Goal: Task Accomplishment & Management: Manage account settings

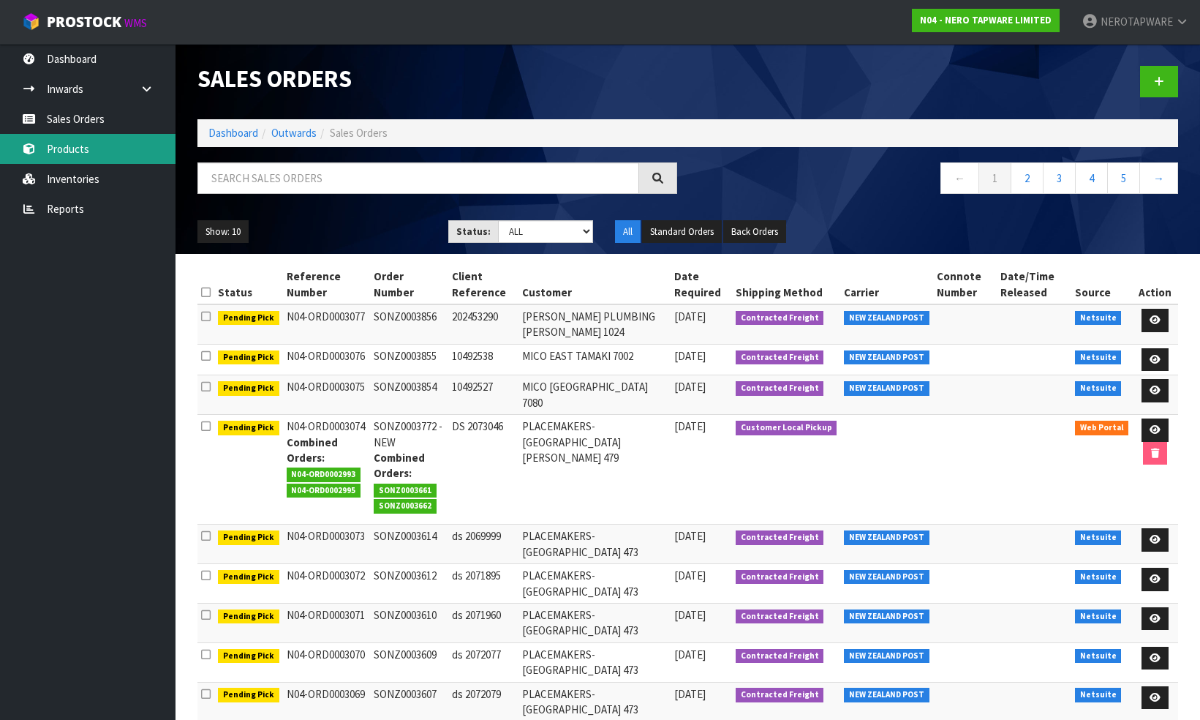
scroll to position [102, 0]
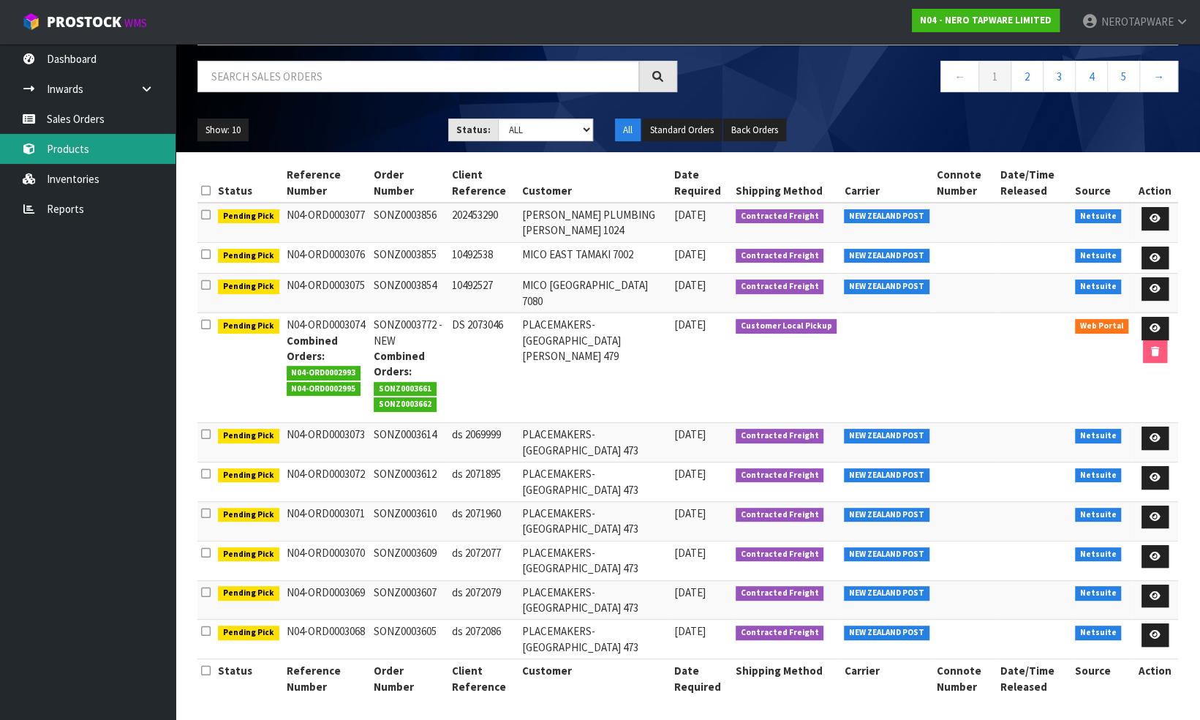
click at [88, 140] on link "Products" at bounding box center [88, 149] width 176 height 30
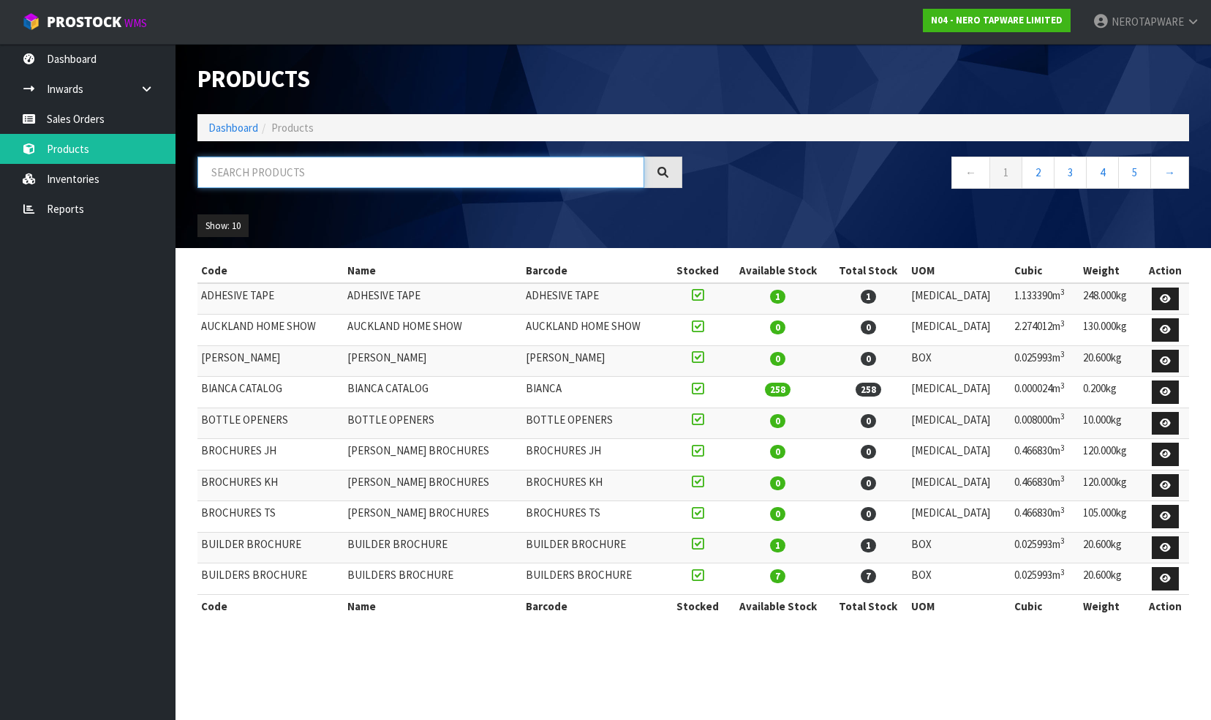
click at [344, 178] on input "text" at bounding box center [420, 172] width 447 height 31
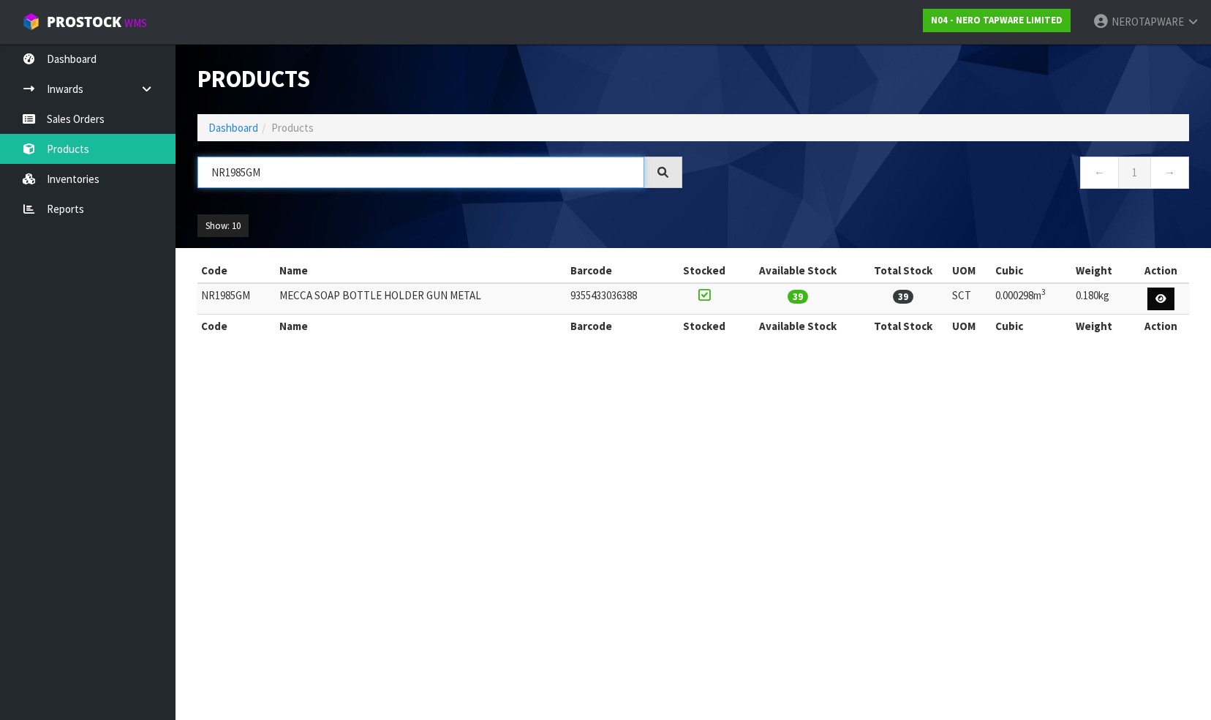
type input "NR1985GM"
click at [1164, 296] on icon at bounding box center [1160, 299] width 11 height 10
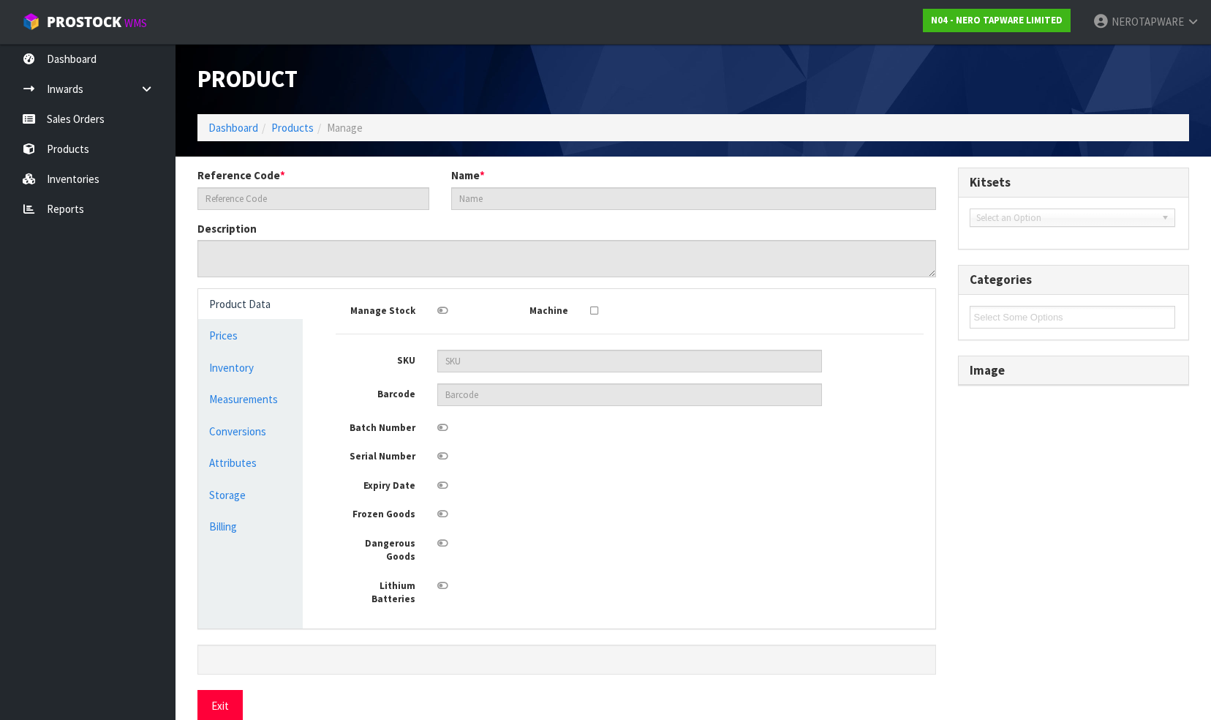
type input "NR1985GM"
type input "MECCA SOAP BOTTLE HOLDER GUN METAL"
type input "9355433036388"
click at [241, 399] on link "Measurements" at bounding box center [250, 399] width 105 height 30
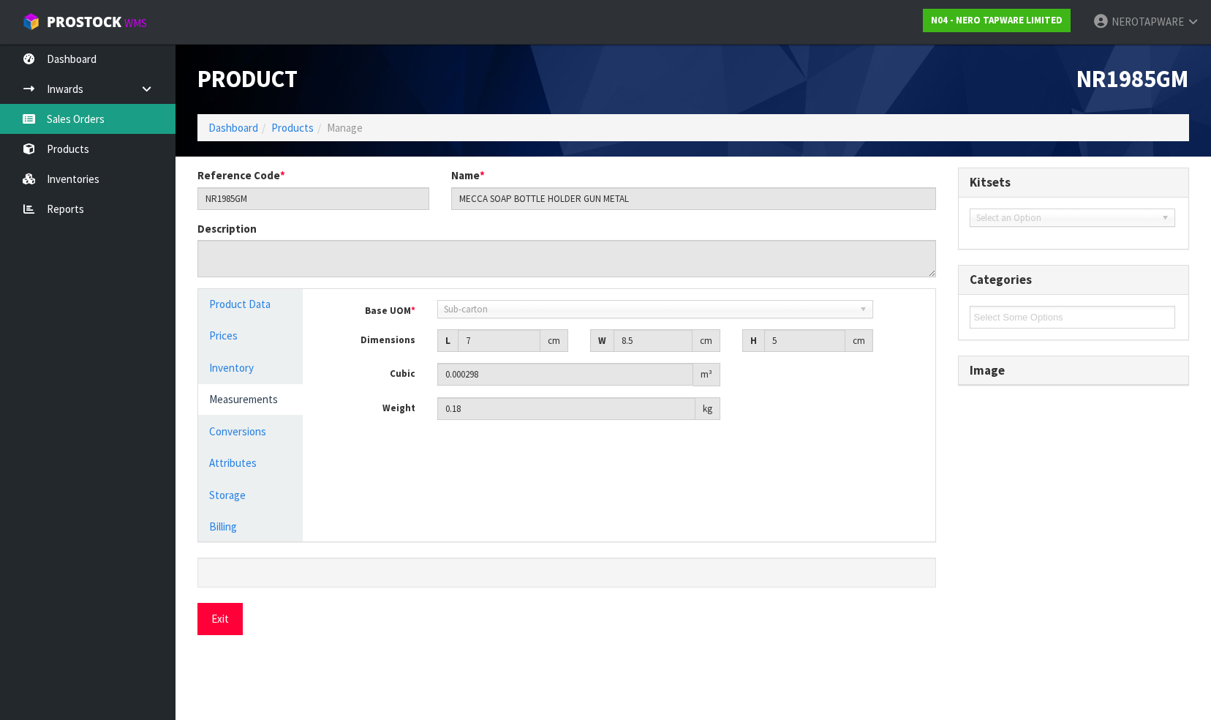
drag, startPoint x: 90, startPoint y: 122, endPoint x: 186, endPoint y: 135, distance: 96.7
click at [90, 122] on link "Sales Orders" at bounding box center [88, 119] width 176 height 30
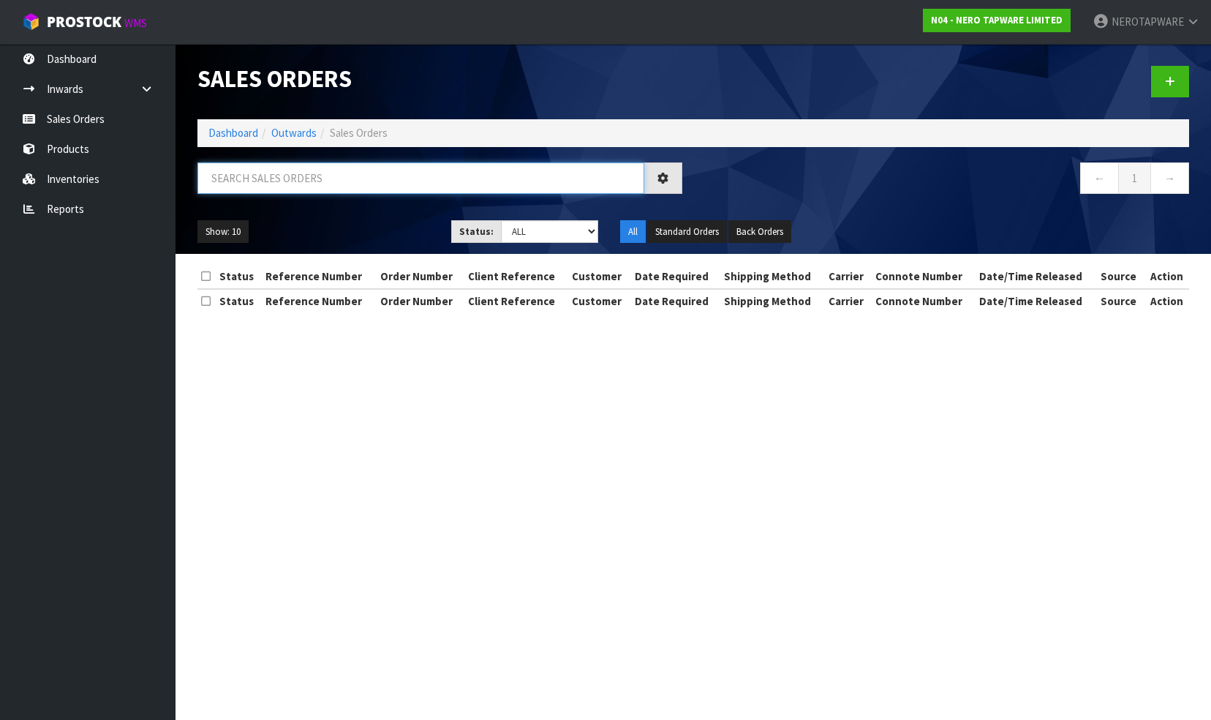
click at [282, 173] on input "text" at bounding box center [420, 177] width 447 height 31
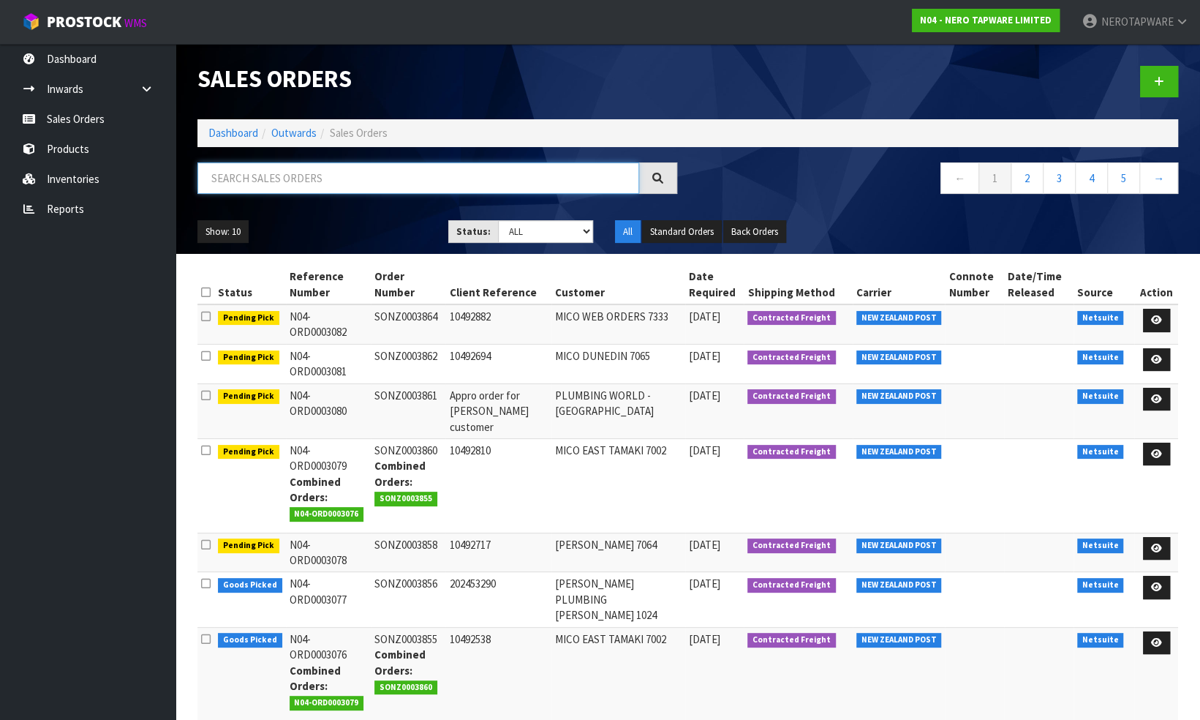
paste input "SONZ0003785"
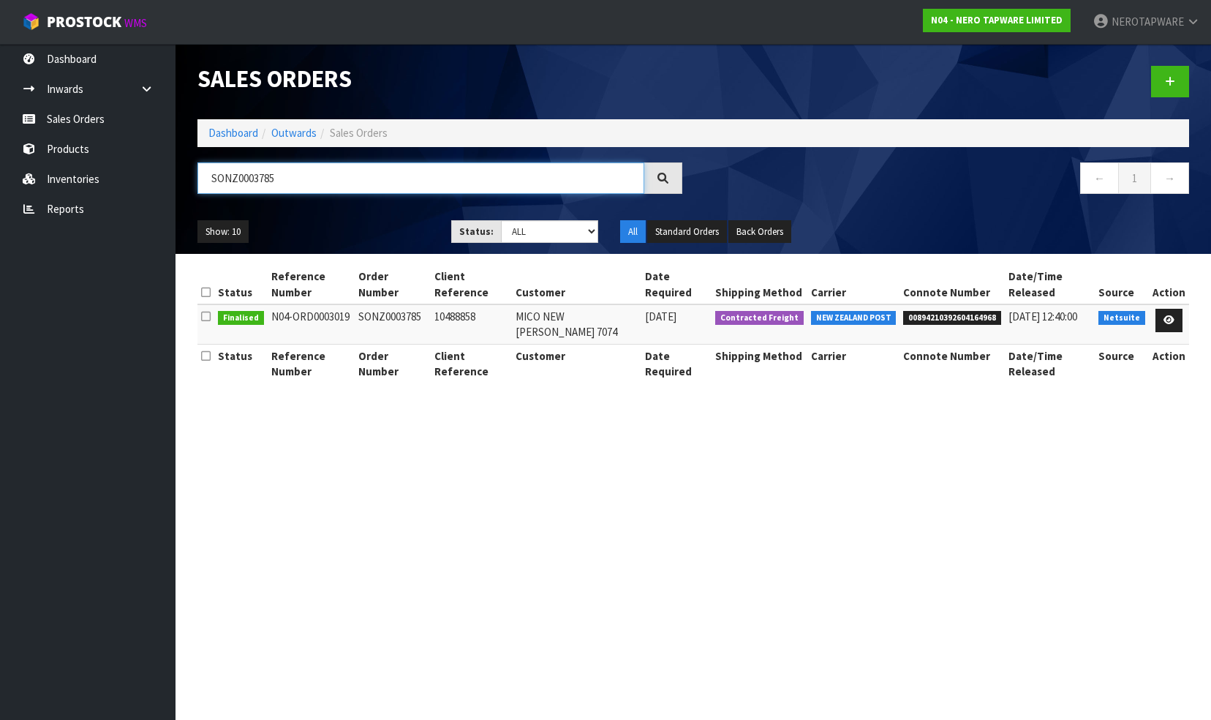
type input "SONZ0003785"
click at [960, 311] on span "00894210392604164968" at bounding box center [952, 318] width 98 height 15
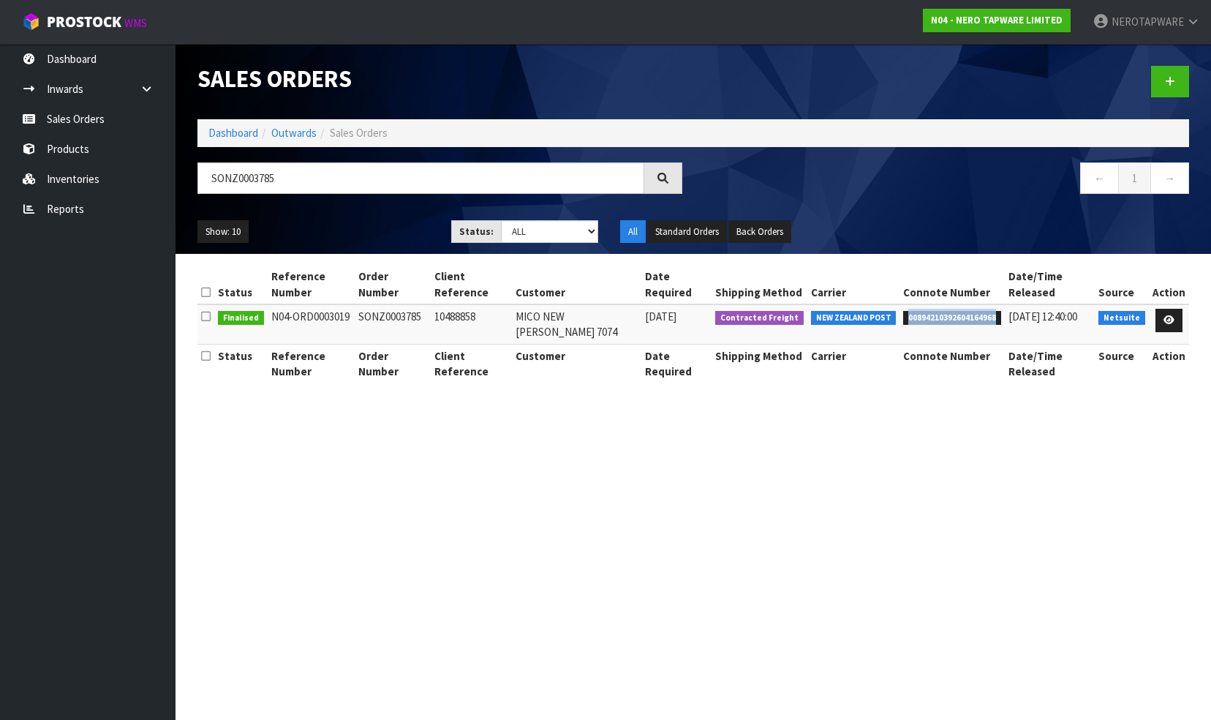
click at [960, 311] on span "00894210392604164968" at bounding box center [952, 318] width 98 height 15
copy span "00894210392604164968"
click at [1169, 315] on icon at bounding box center [1169, 320] width 11 height 10
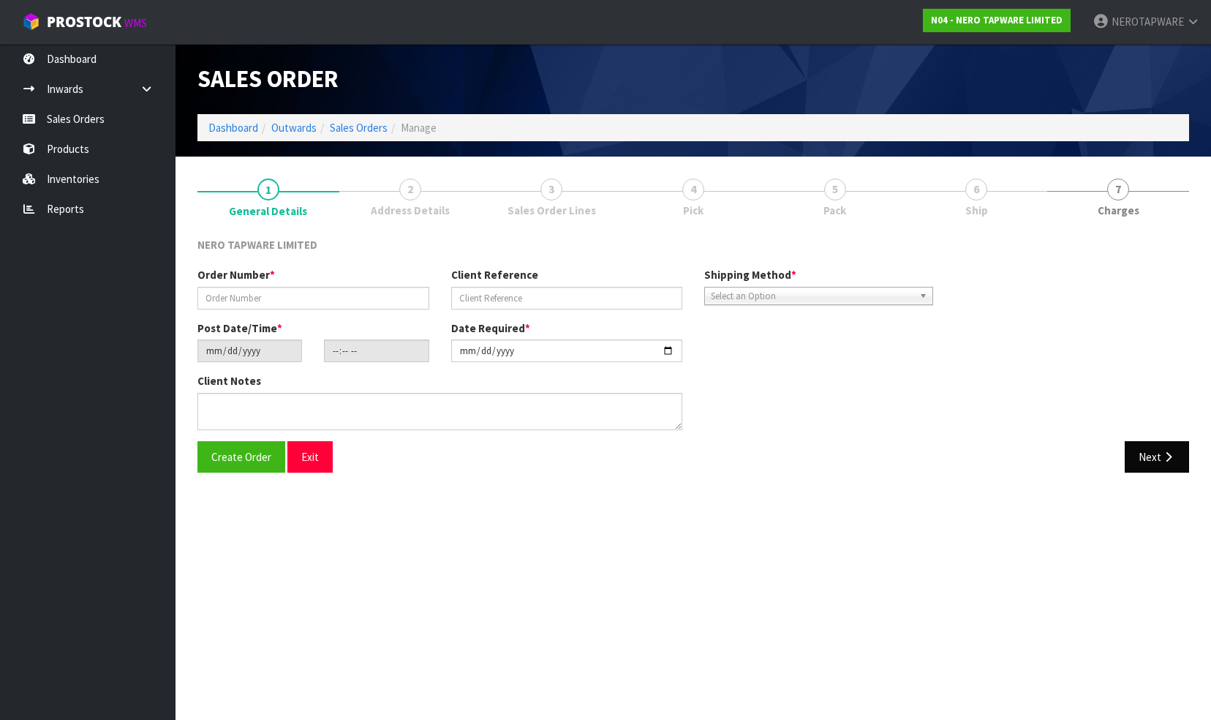
type input "SONZ0003785"
type input "10488858"
type input "[DATE]"
type input "16:30:07.000"
type input "[DATE]"
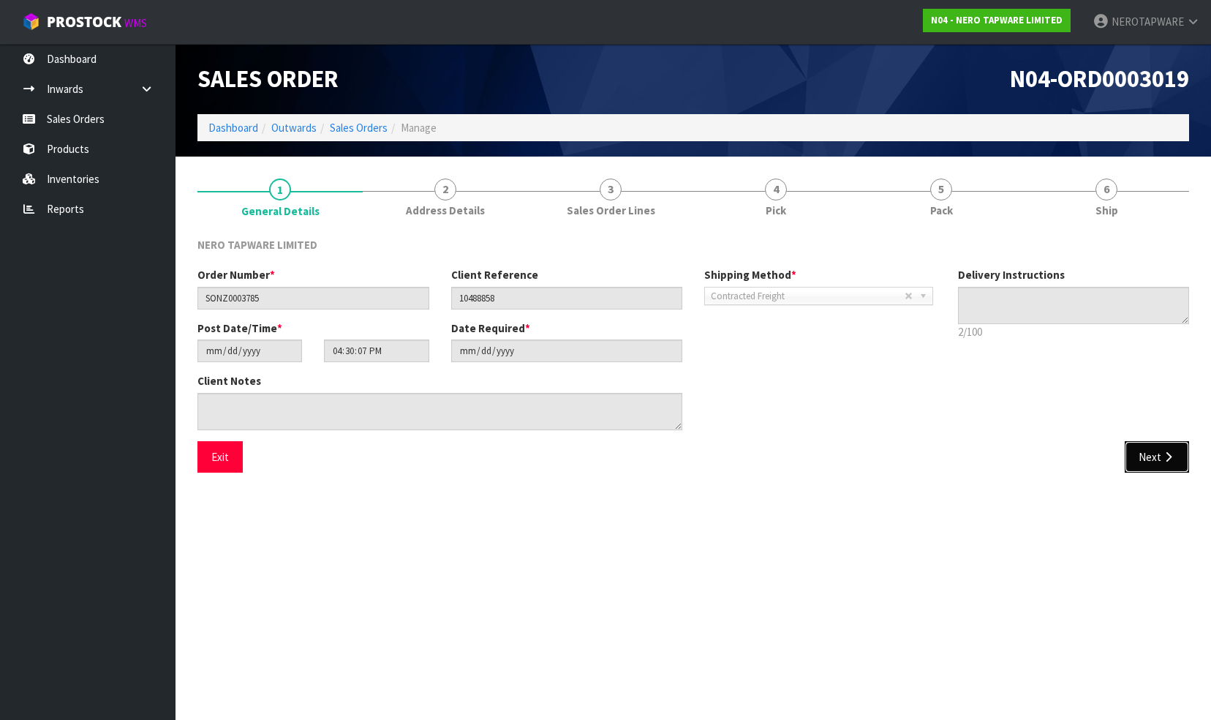
click at [1144, 457] on button "Next" at bounding box center [1157, 456] width 64 height 31
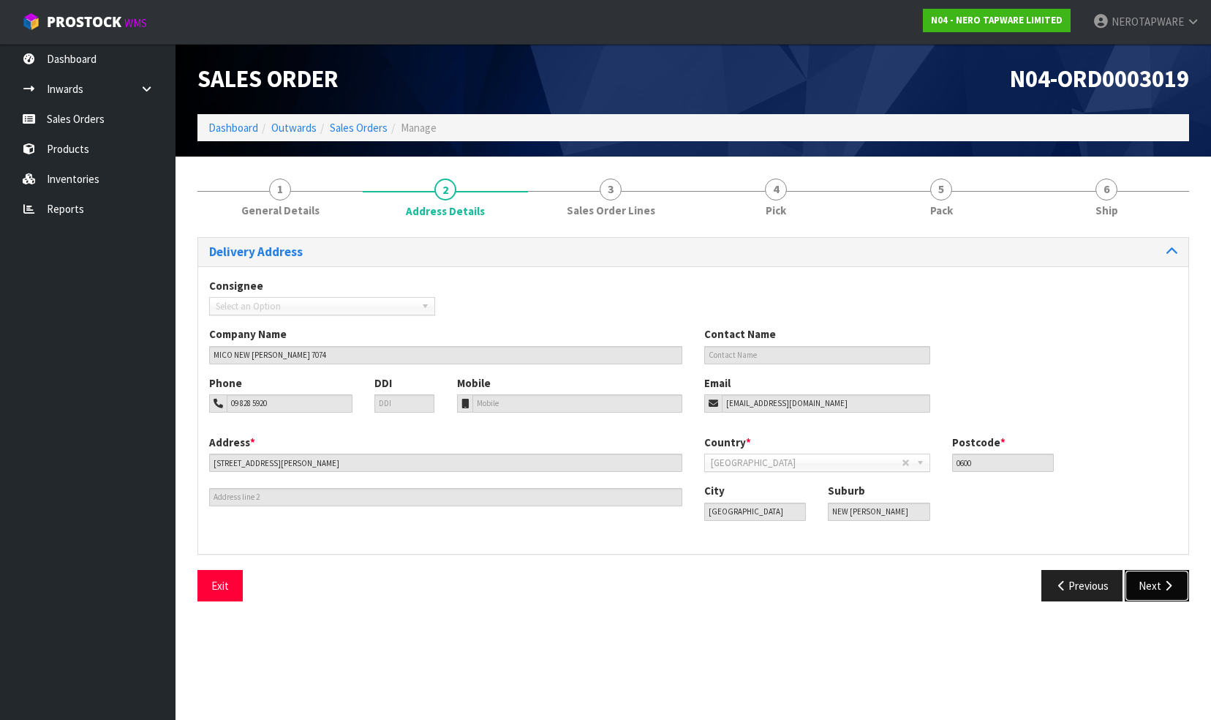
click at [1143, 582] on button "Next" at bounding box center [1157, 585] width 64 height 31
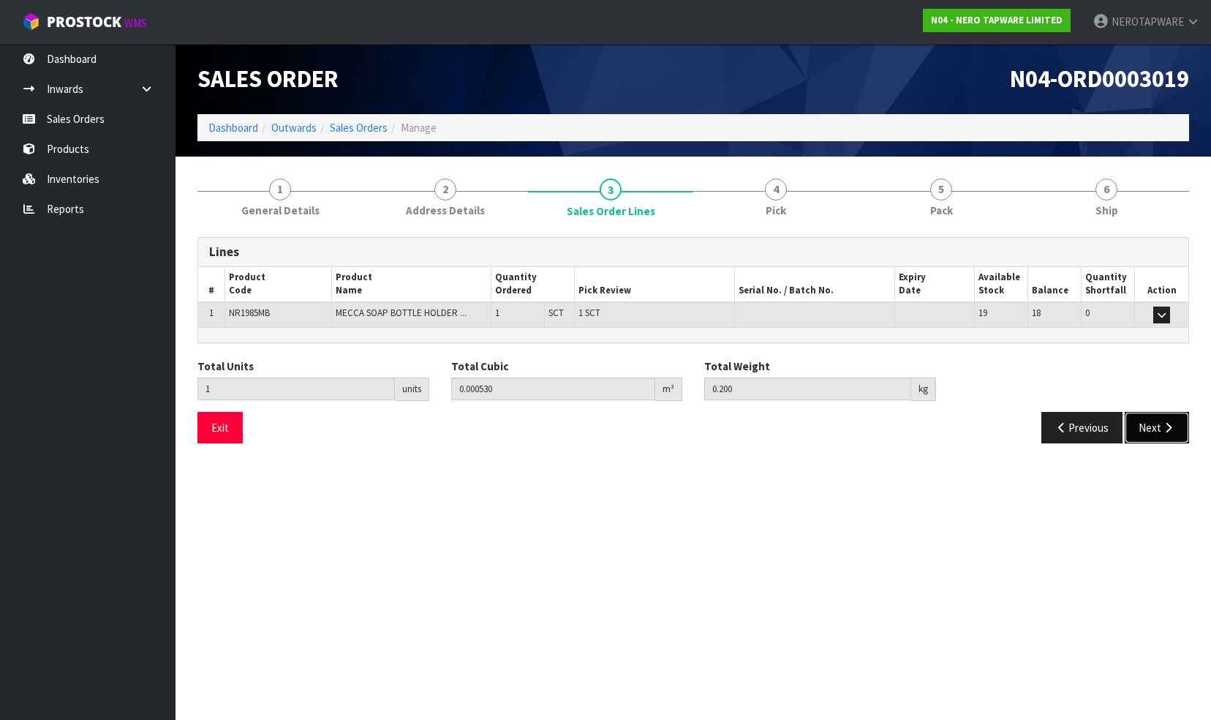
click at [1147, 420] on button "Next" at bounding box center [1157, 427] width 64 height 31
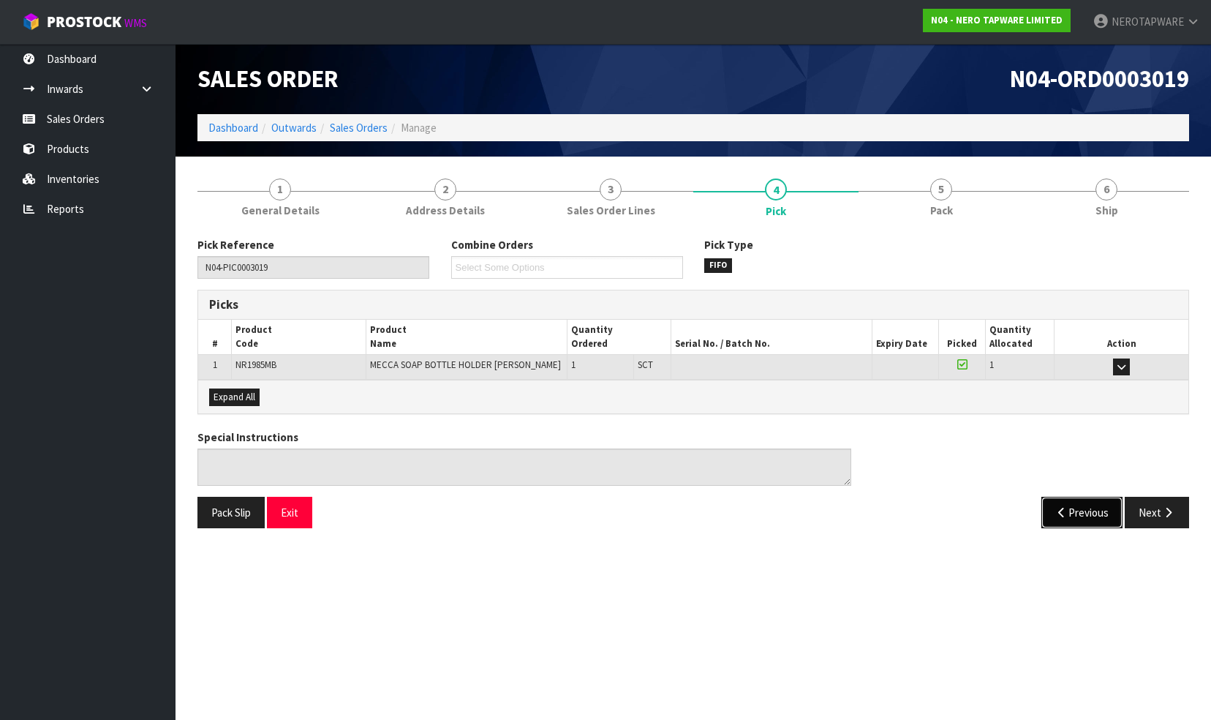
click at [1078, 510] on button "Previous" at bounding box center [1082, 512] width 82 height 31
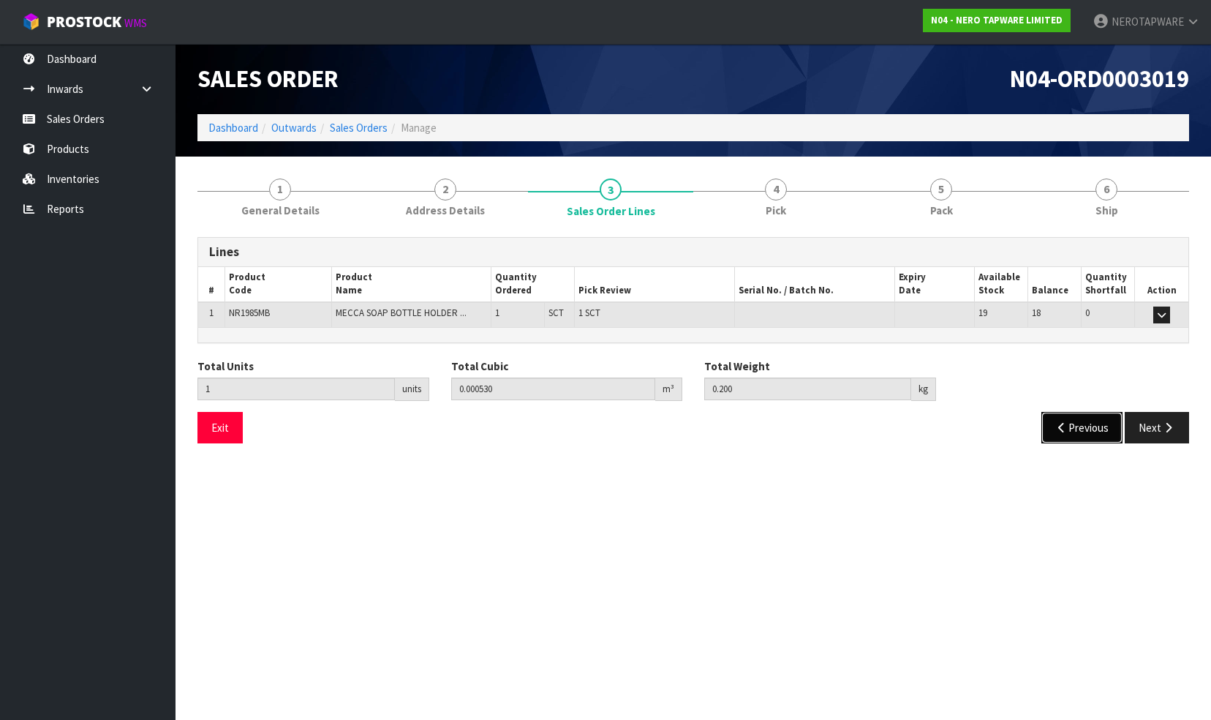
click at [1071, 426] on button "Previous" at bounding box center [1082, 427] width 82 height 31
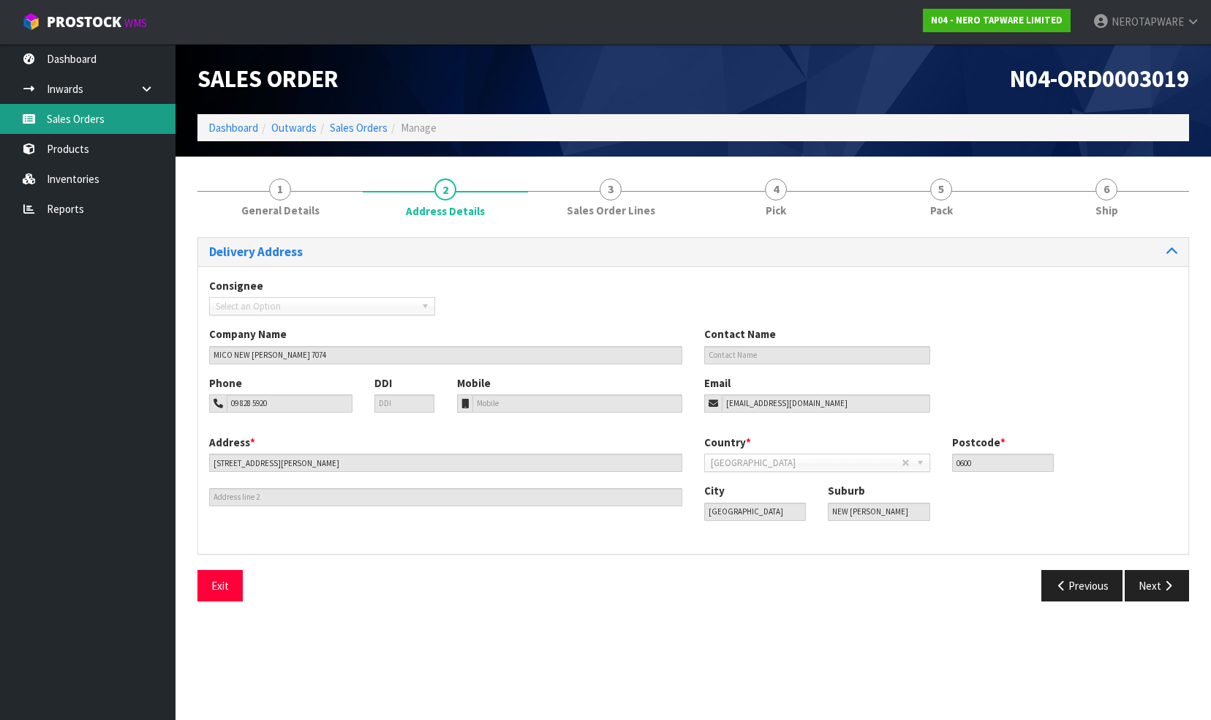
click at [92, 114] on link "Sales Orders" at bounding box center [88, 119] width 176 height 30
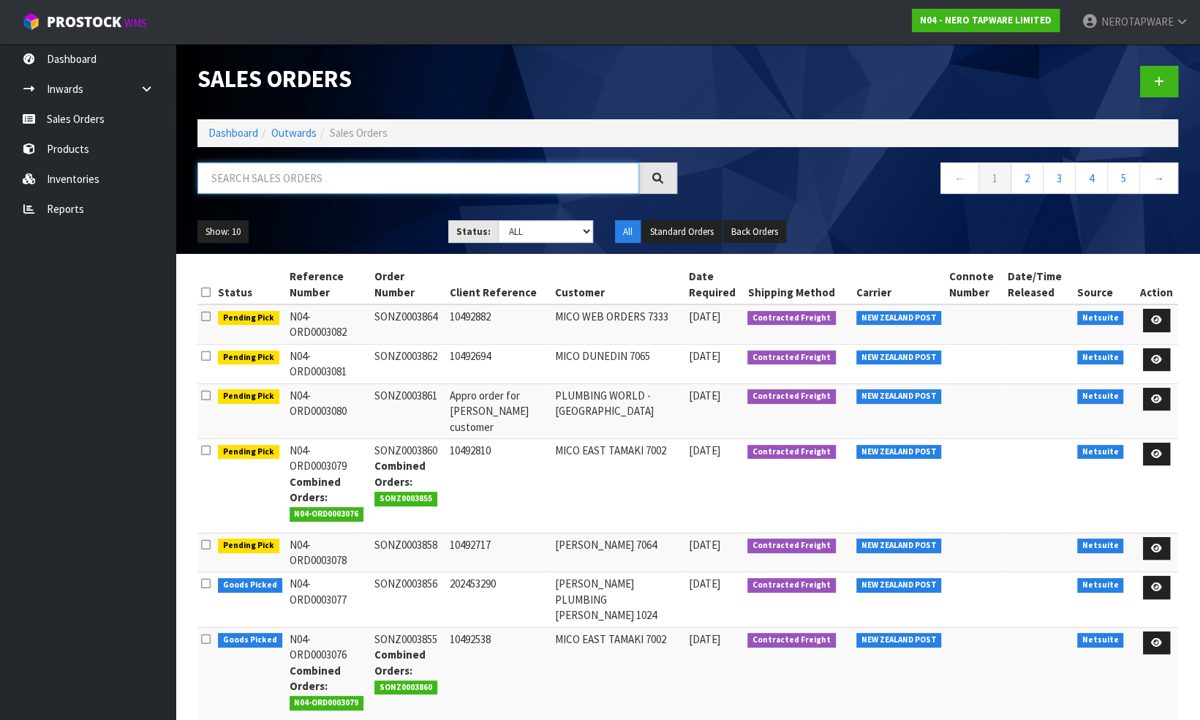
click at [293, 177] on input "text" at bounding box center [418, 177] width 442 height 31
paste input "00894210392604164968"
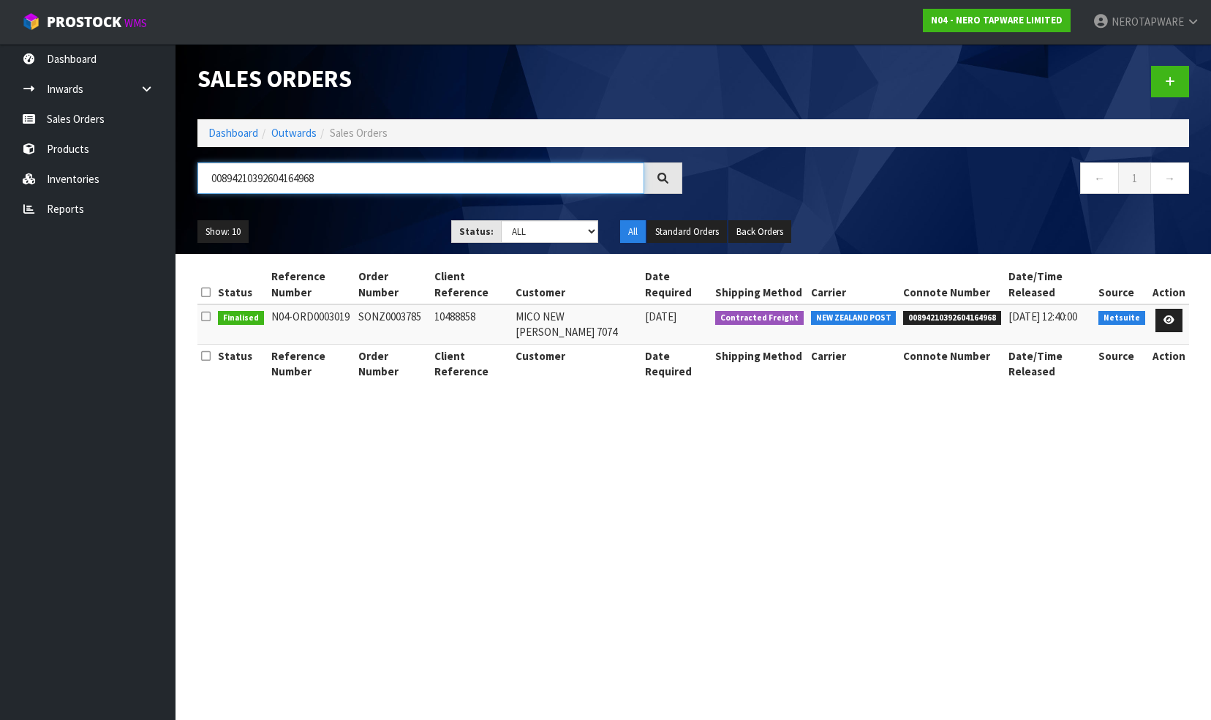
type input "00894210392604164968"
click at [951, 311] on span "00894210392604164968" at bounding box center [952, 318] width 98 height 15
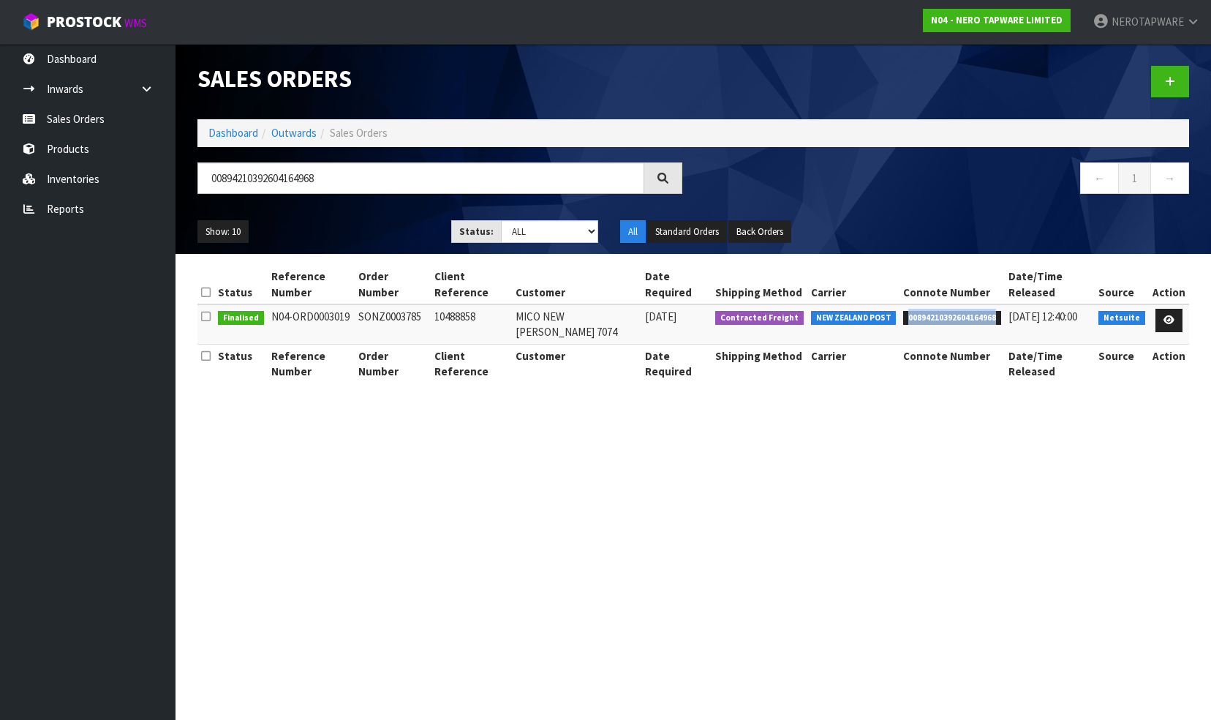
click at [951, 311] on span "00894210392604164968" at bounding box center [952, 318] width 98 height 15
copy span "00894210392604164968"
click at [399, 304] on td "SONZ0003785" at bounding box center [393, 323] width 76 height 39
copy td "SONZ0003785"
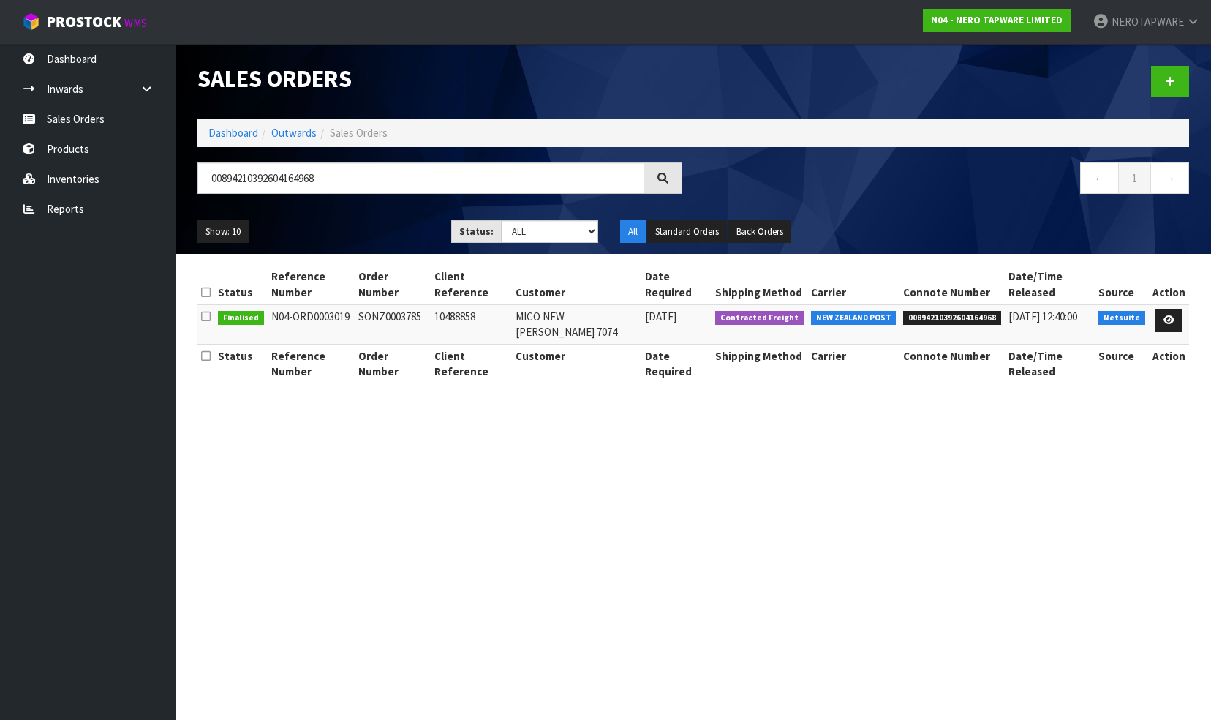
click at [461, 304] on td "10488858" at bounding box center [471, 323] width 81 height 39
copy td "10488858"
